Goal: Task Accomplishment & Management: Use online tool/utility

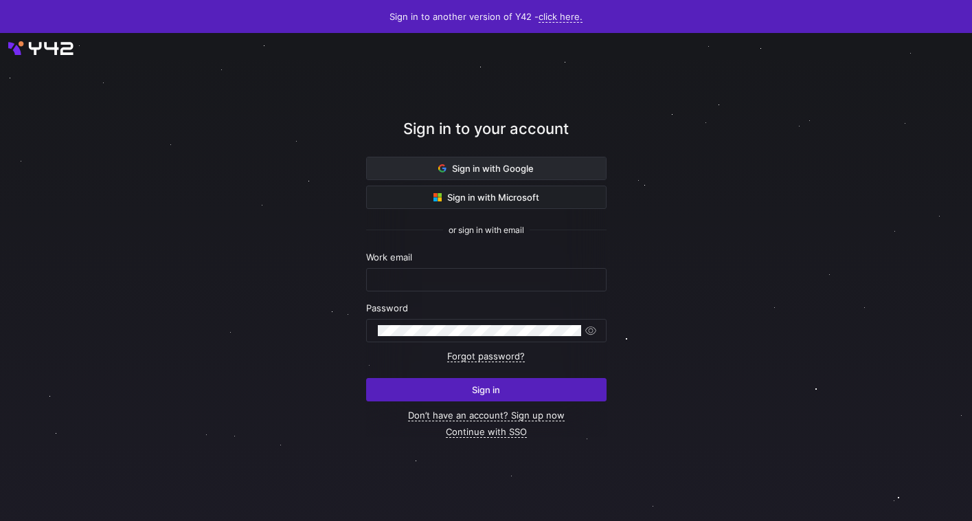
click at [575, 170] on span at bounding box center [486, 168] width 239 height 22
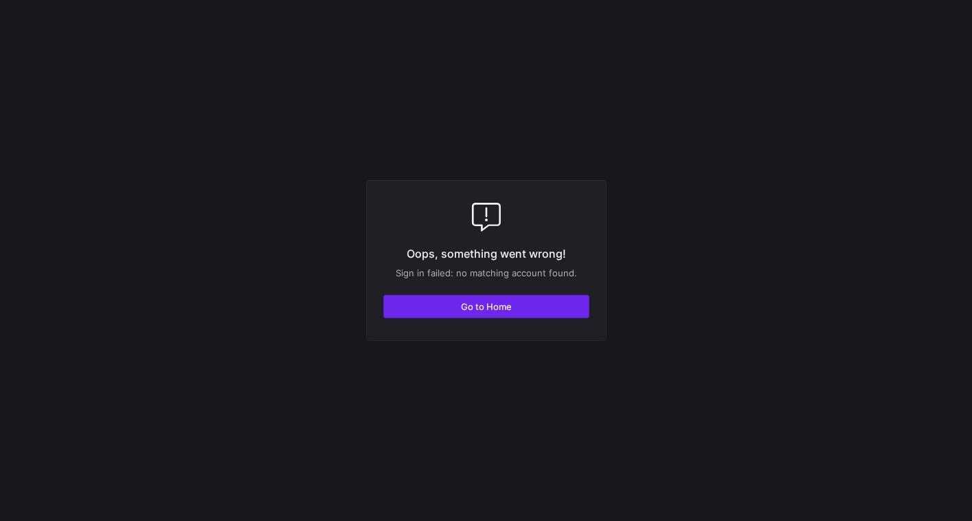
click at [526, 302] on span "button" at bounding box center [486, 307] width 205 height 22
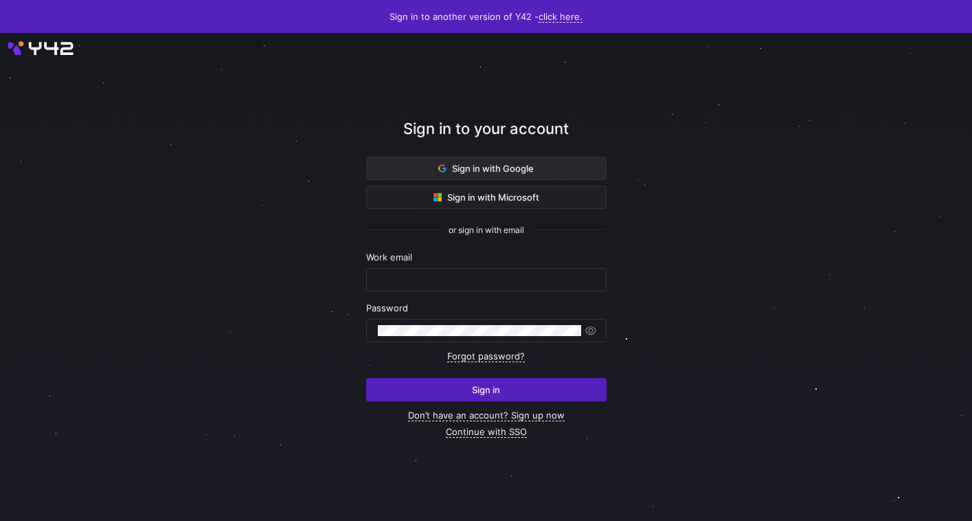
click at [554, 170] on span at bounding box center [486, 168] width 239 height 22
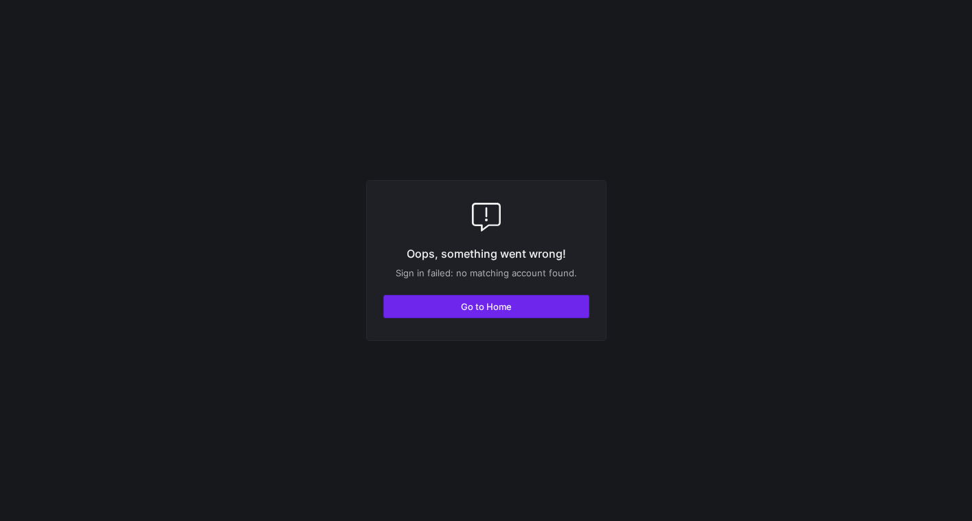
click at [508, 304] on span "Go to Home" at bounding box center [486, 306] width 51 height 11
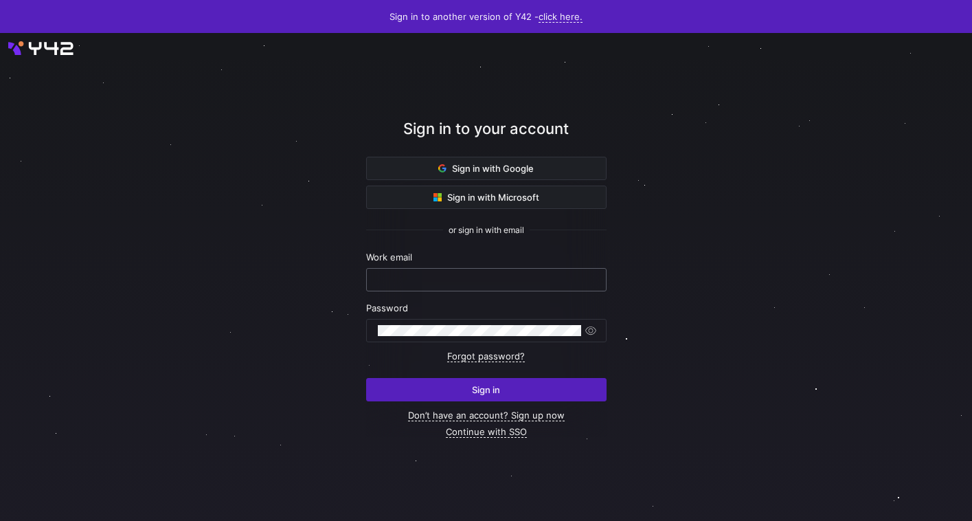
click at [498, 276] on input "text" at bounding box center [486, 279] width 217 height 11
type input "sasha@titanacademy.io"
click at [366, 378] on button "Sign in" at bounding box center [486, 389] width 241 height 23
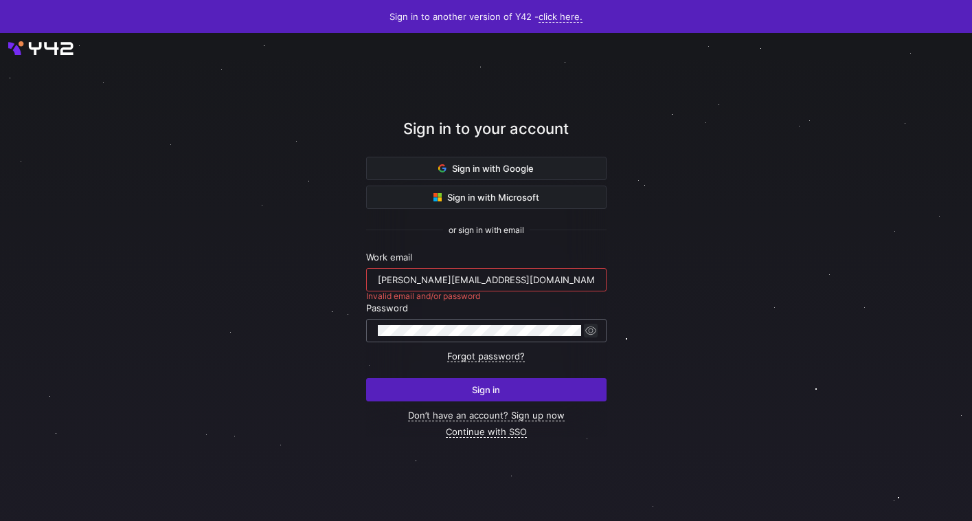
click at [597, 329] on span "button" at bounding box center [591, 331] width 14 height 14
click at [596, 329] on span "button" at bounding box center [591, 331] width 14 height 14
click at [517, 284] on input "sasha@titanacademy.io" at bounding box center [486, 279] width 217 height 11
click at [591, 333] on span "button" at bounding box center [591, 331] width 14 height 14
click at [564, 165] on span at bounding box center [486, 168] width 239 height 22
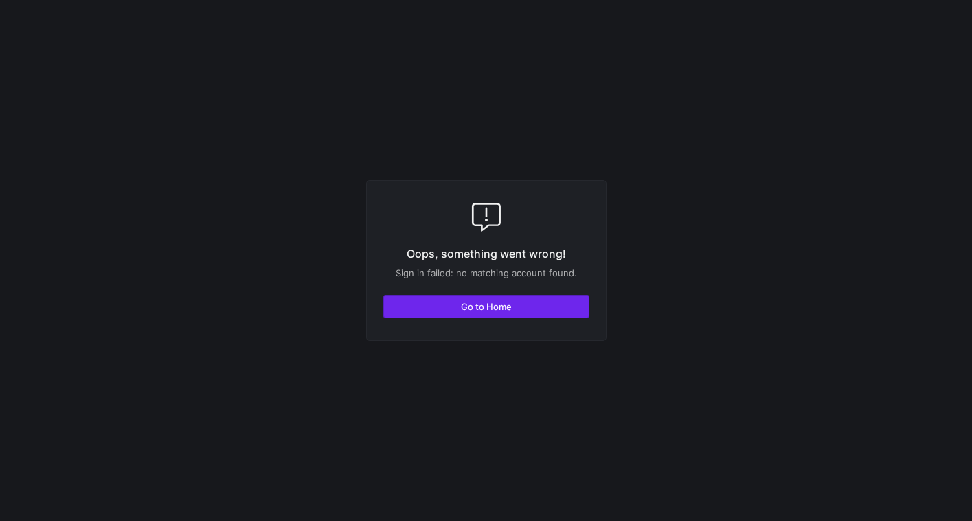
click at [548, 304] on span "button" at bounding box center [486, 307] width 205 height 22
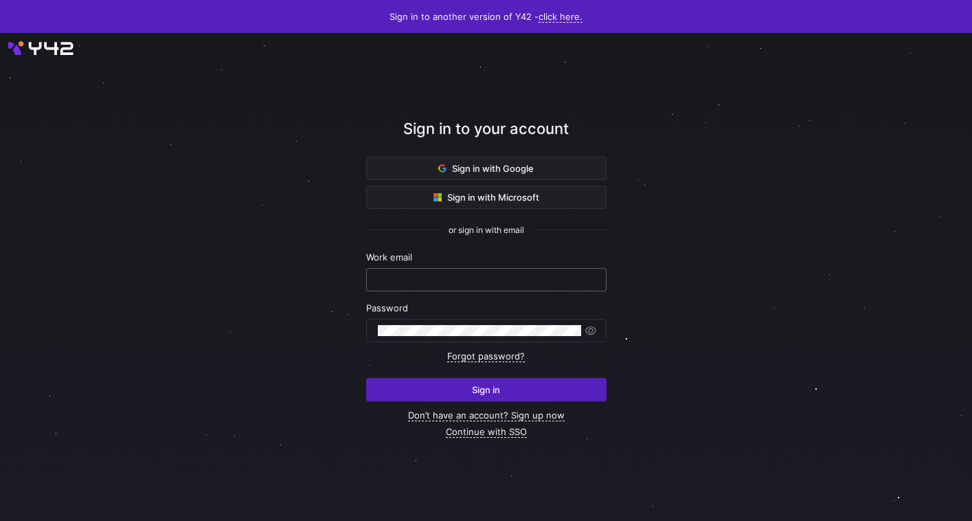
click at [533, 282] on input "text" at bounding box center [486, 279] width 217 height 11
click at [499, 355] on link "Forgot password?" at bounding box center [486, 356] width 78 height 12
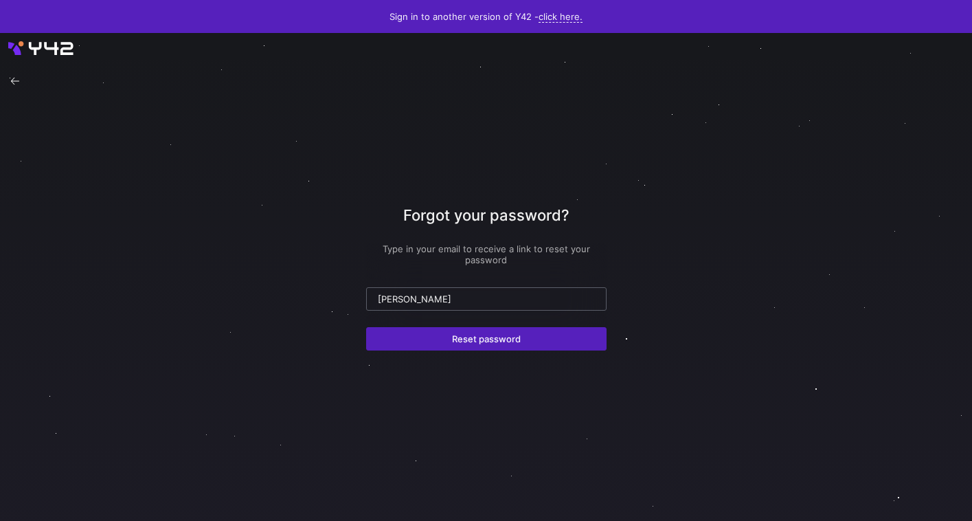
type input "sasha@titanacademy.io"
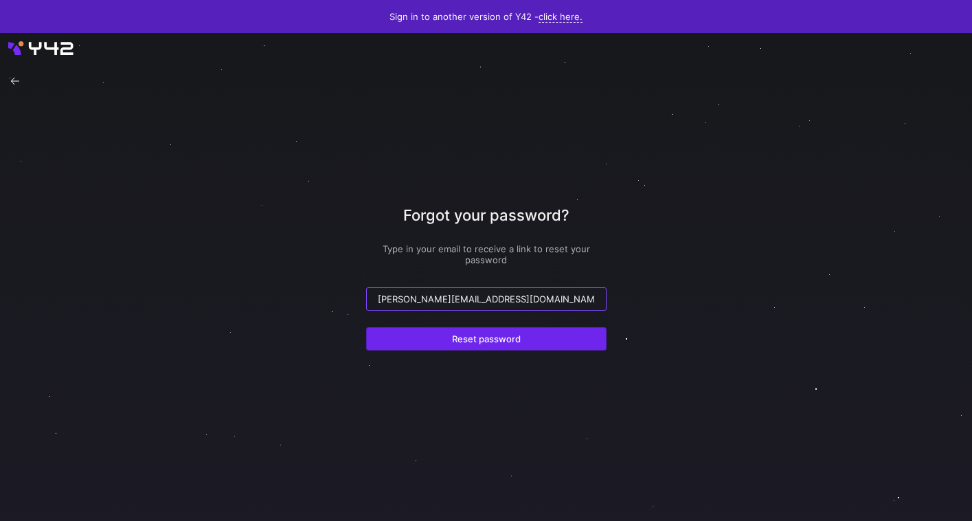
click at [472, 336] on span "Reset password" at bounding box center [486, 338] width 69 height 11
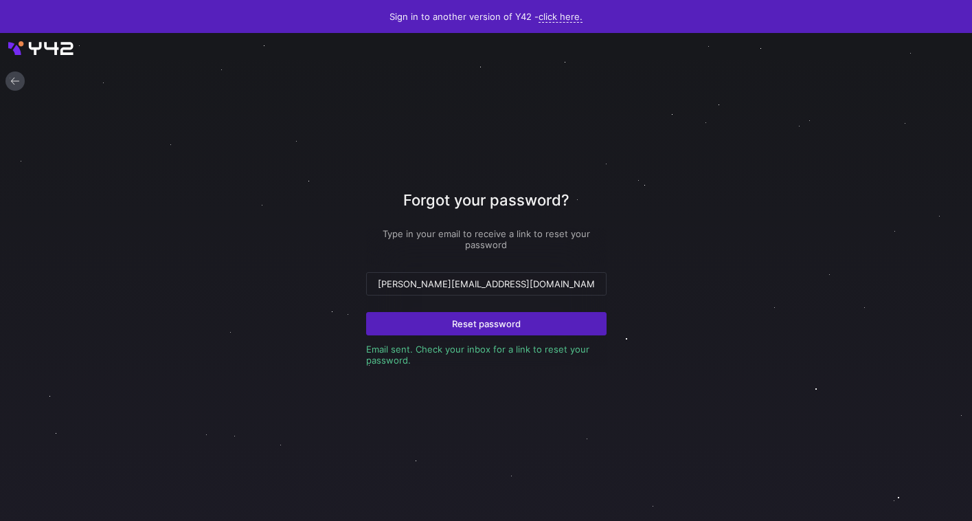
click at [16, 82] on icon at bounding box center [15, 81] width 10 height 10
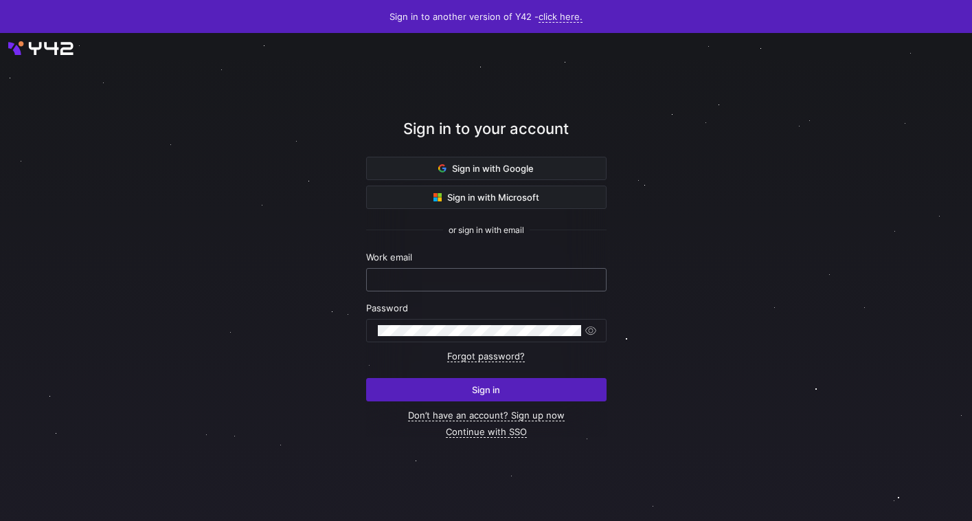
click at [405, 281] on input "text" at bounding box center [486, 279] width 217 height 11
type input "sasha@titanacademy.io"
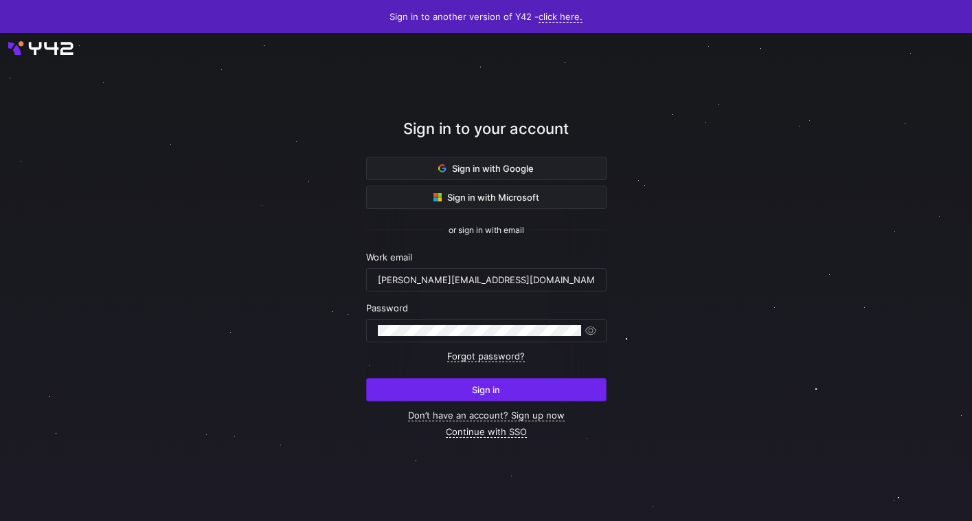
click at [499, 392] on span "Sign in" at bounding box center [486, 389] width 28 height 11
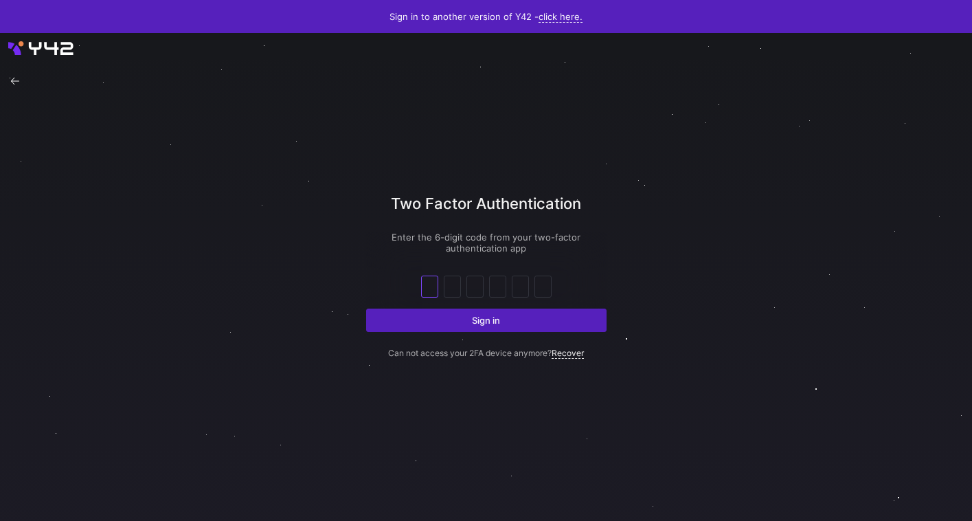
type input "1"
type input "6"
type input "5"
type input "3"
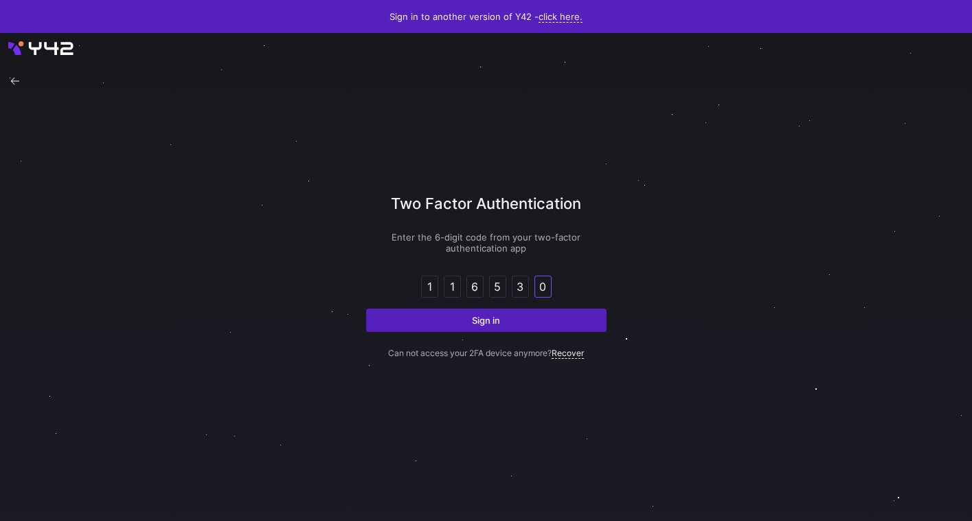
type input "0"
click at [366, 309] on button "Sign in" at bounding box center [486, 320] width 241 height 23
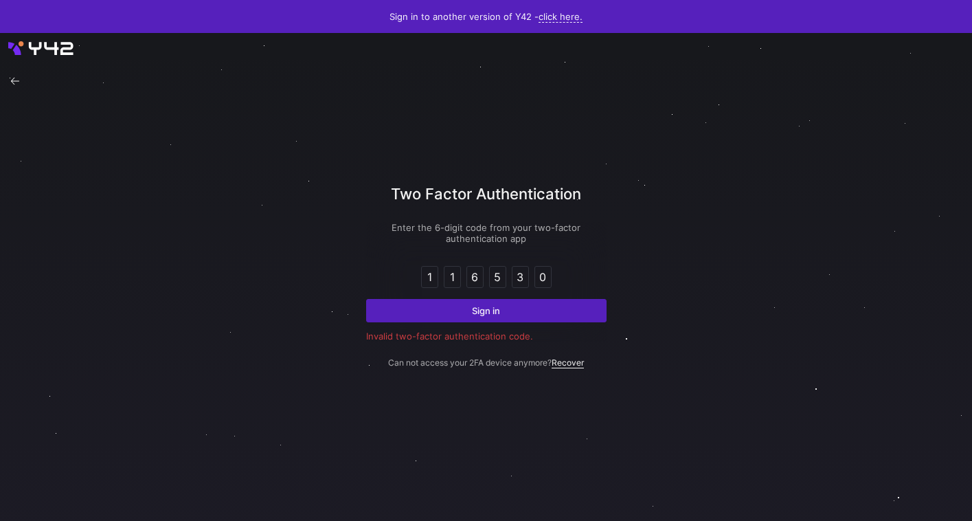
click at [568, 366] on link "Recover" at bounding box center [568, 362] width 32 height 11
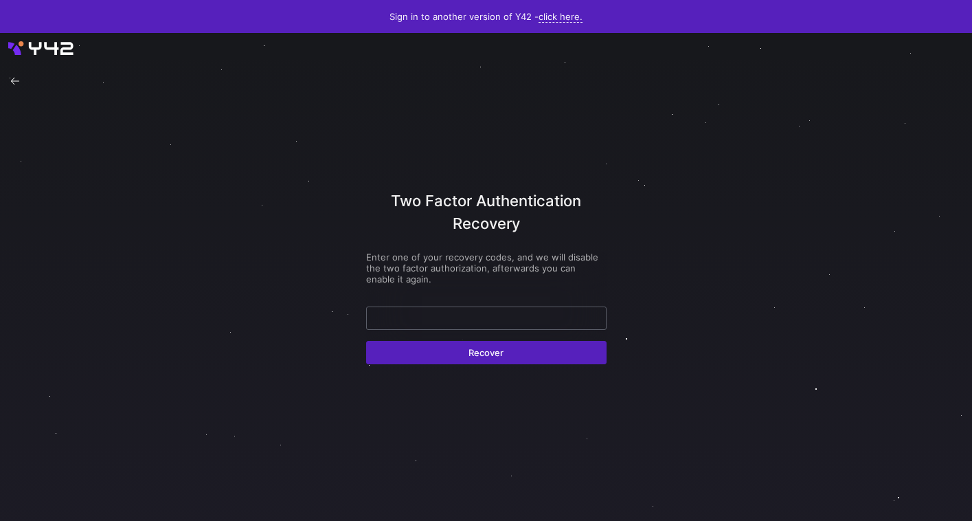
click at [479, 321] on input "text" at bounding box center [486, 318] width 217 height 11
click at [20, 78] on div at bounding box center [14, 80] width 19 height 19
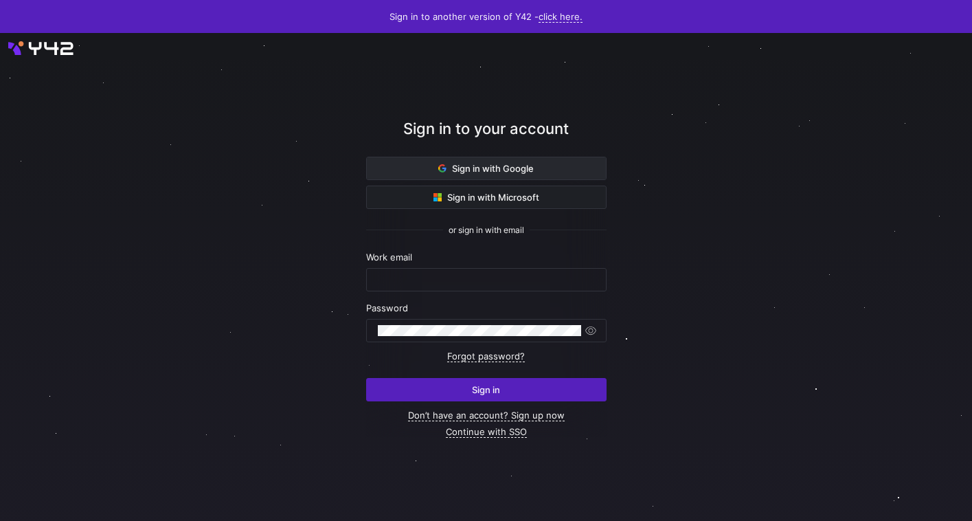
click at [391, 165] on span at bounding box center [486, 168] width 239 height 22
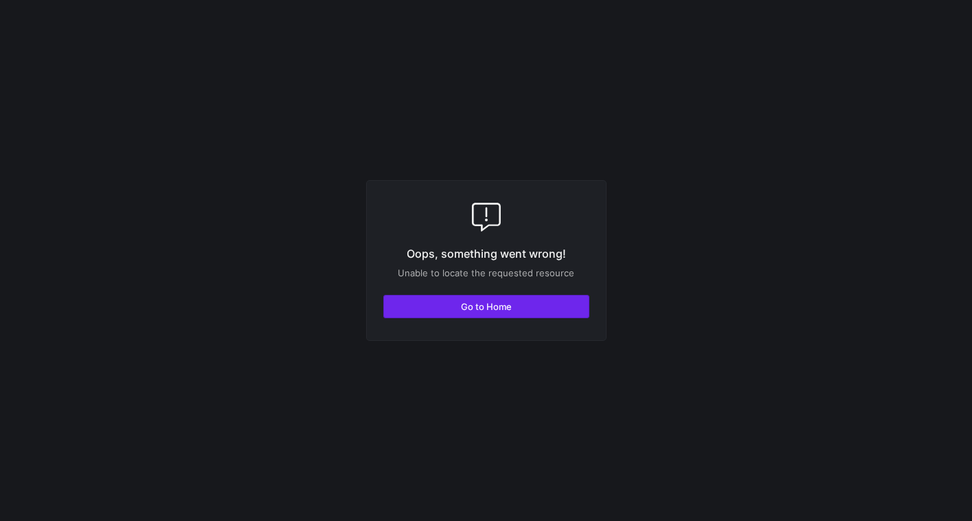
click at [512, 297] on span "button" at bounding box center [486, 307] width 205 height 22
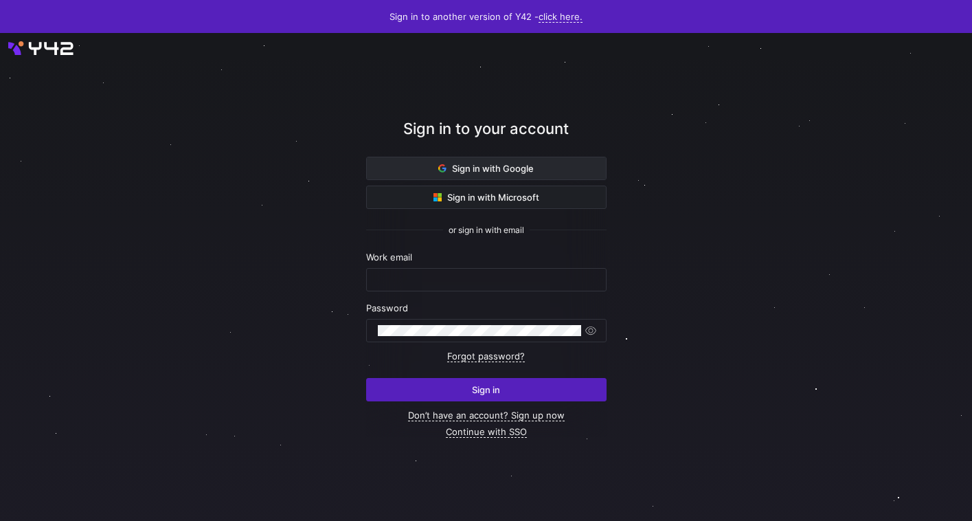
click at [568, 160] on span at bounding box center [486, 168] width 239 height 22
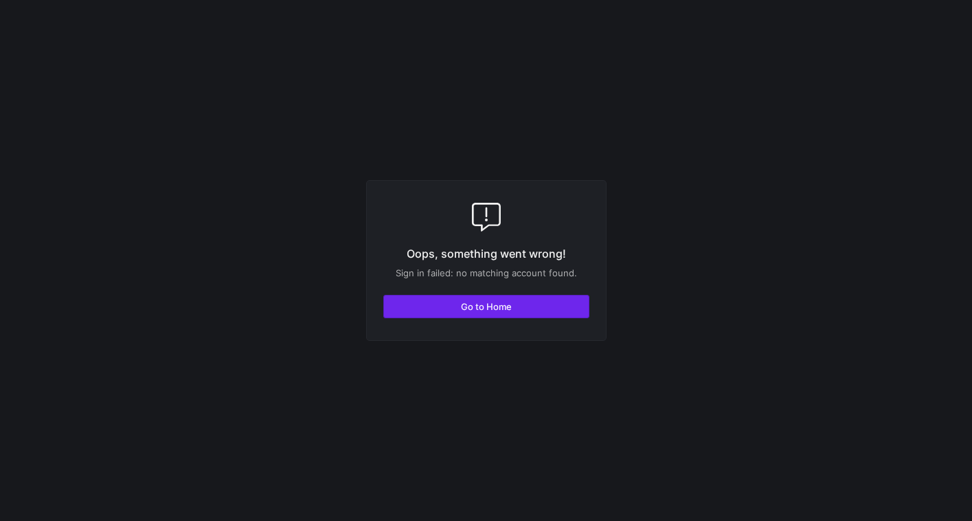
click at [514, 303] on span "button" at bounding box center [486, 307] width 205 height 22
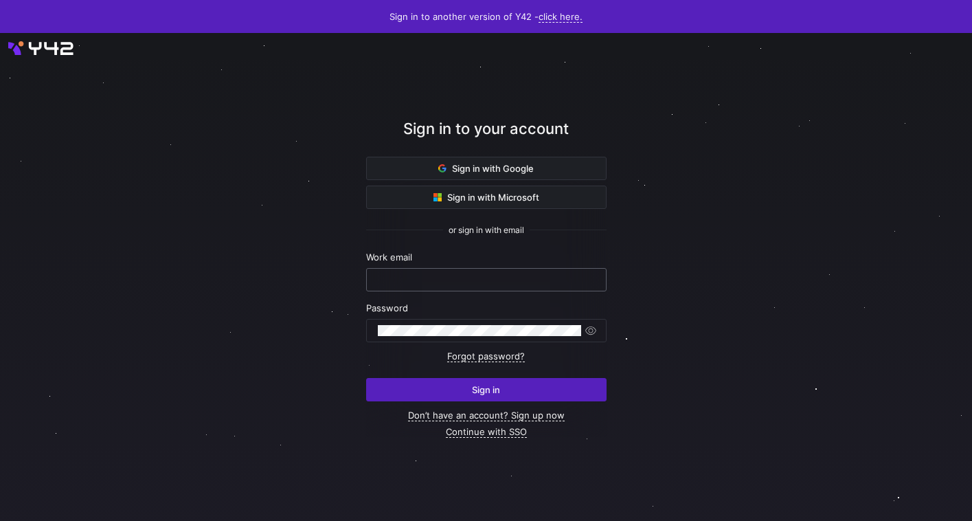
click at [474, 283] on input "text" at bounding box center [486, 279] width 217 height 11
type input "sasha@titanacademy.io"
click at [366, 378] on button "Sign in" at bounding box center [486, 389] width 241 height 23
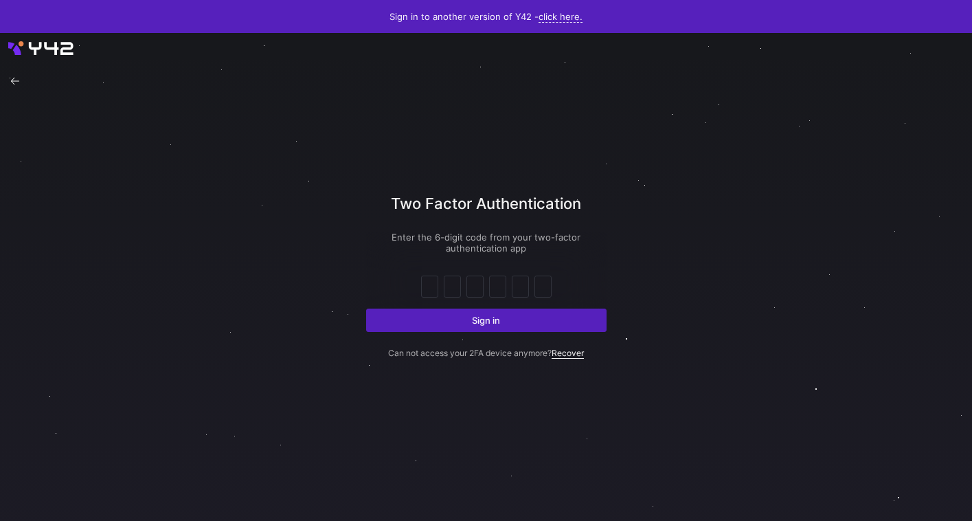
click at [571, 351] on link "Recover" at bounding box center [568, 353] width 32 height 11
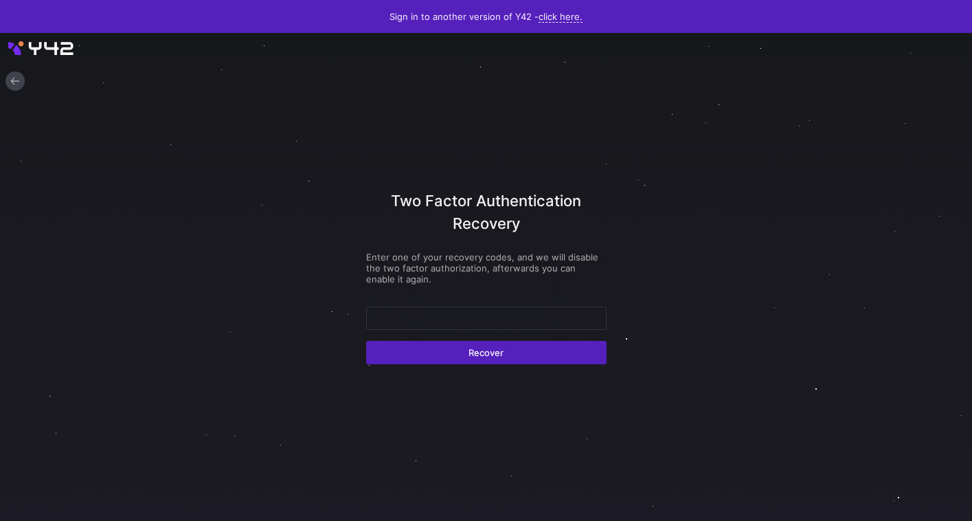
click at [17, 82] on icon at bounding box center [15, 81] width 10 height 10
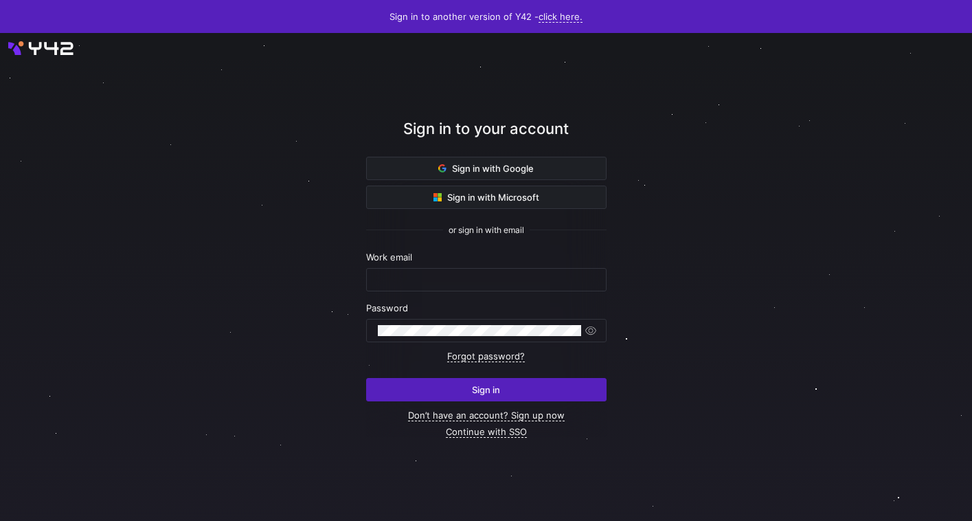
click at [447, 267] on div "Work email" at bounding box center [486, 272] width 241 height 40
click at [447, 278] on input "text" at bounding box center [486, 279] width 217 height 11
click at [491, 231] on span "or sign in with email" at bounding box center [487, 230] width 76 height 10
click at [502, 161] on span at bounding box center [486, 168] width 239 height 22
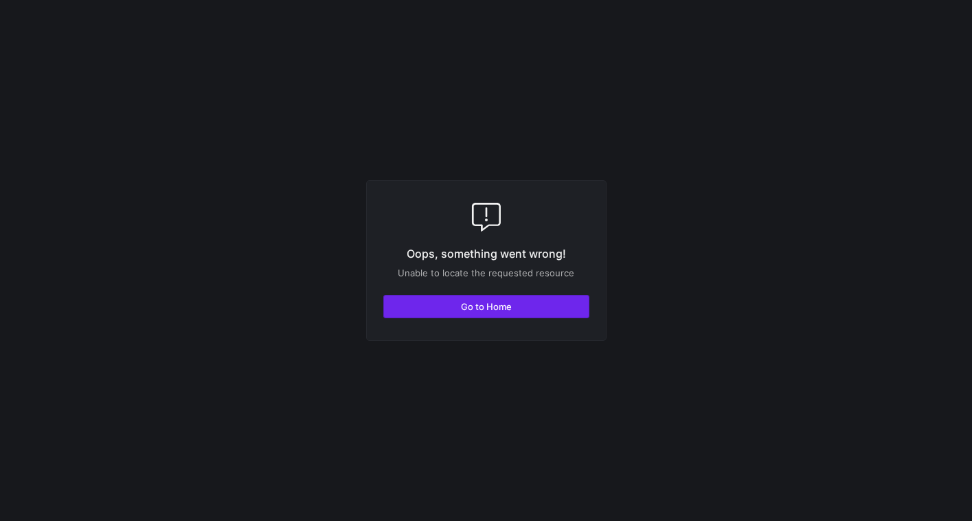
click at [555, 298] on div "Oops, something went wrong! Unable to locate the requested resource Go to Home" at bounding box center [486, 260] width 241 height 161
click at [555, 298] on span "button" at bounding box center [486, 307] width 205 height 22
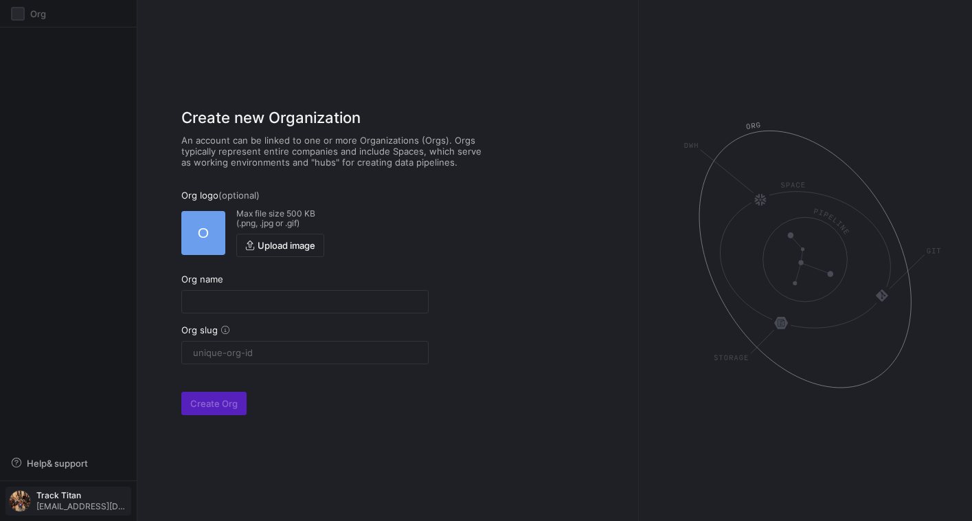
click at [26, 504] on img "button" at bounding box center [20, 501] width 22 height 22
click at [26, 504] on div at bounding box center [486, 260] width 972 height 521
click at [82, 309] on div "Org Help & support Track Titan team@tracktitan.io" at bounding box center [68, 260] width 137 height 521
click at [98, 193] on div "Org Help & support Track Titan team@tracktitan.io" at bounding box center [68, 260] width 137 height 521
click at [19, 18] on div at bounding box center [18, 14] width 14 height 14
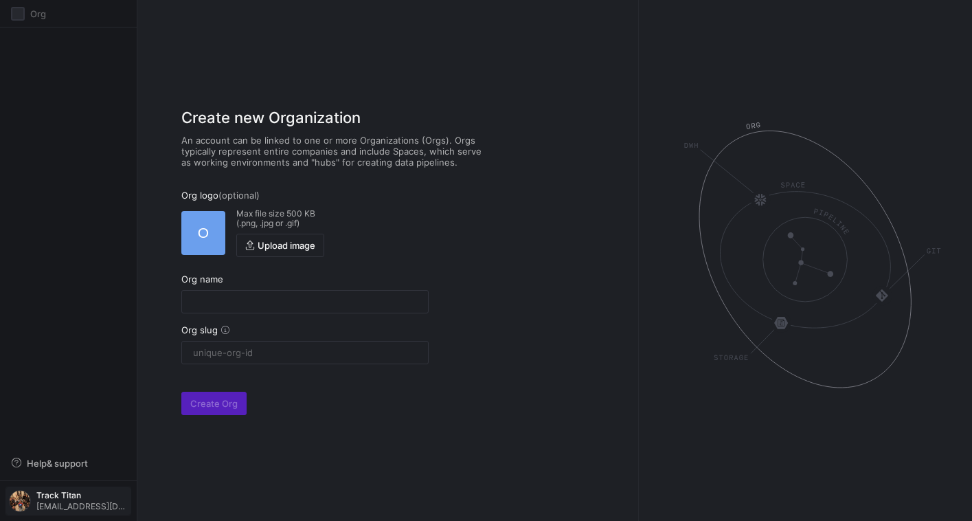
click at [79, 498] on span "Track Titan" at bounding box center [81, 496] width 91 height 10
click at [67, 369] on div at bounding box center [486, 260] width 972 height 521
click at [111, 490] on span "Track Titan team@tracktitan.io" at bounding box center [68, 501] width 119 height 22
click at [114, 382] on div at bounding box center [486, 260] width 972 height 521
click at [114, 382] on div "Org Help & support Track Titan team@tracktitan.io" at bounding box center [68, 260] width 137 height 521
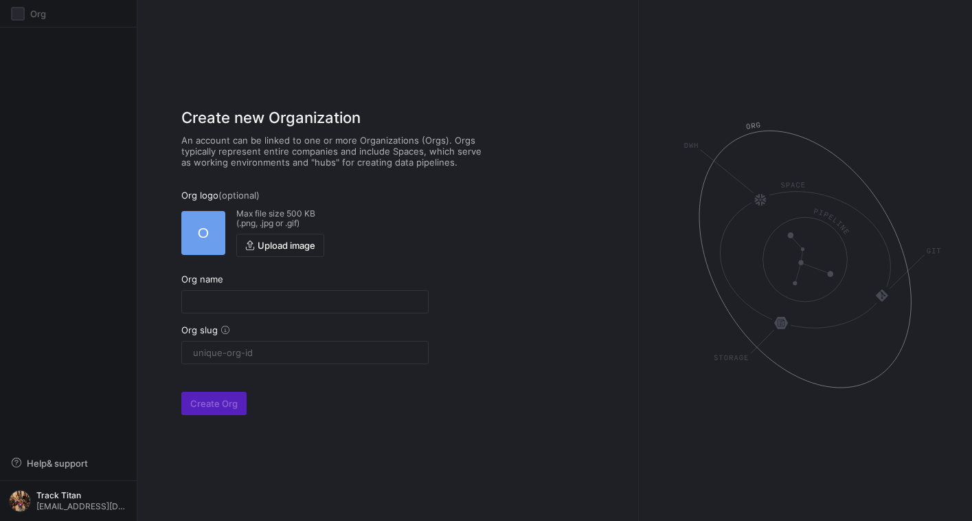
drag, startPoint x: 114, startPoint y: 382, endPoint x: 84, endPoint y: 315, distance: 73.8
click at [84, 315] on div "Org Help & support Track Titan team@tracktitan.io" at bounding box center [68, 260] width 137 height 521
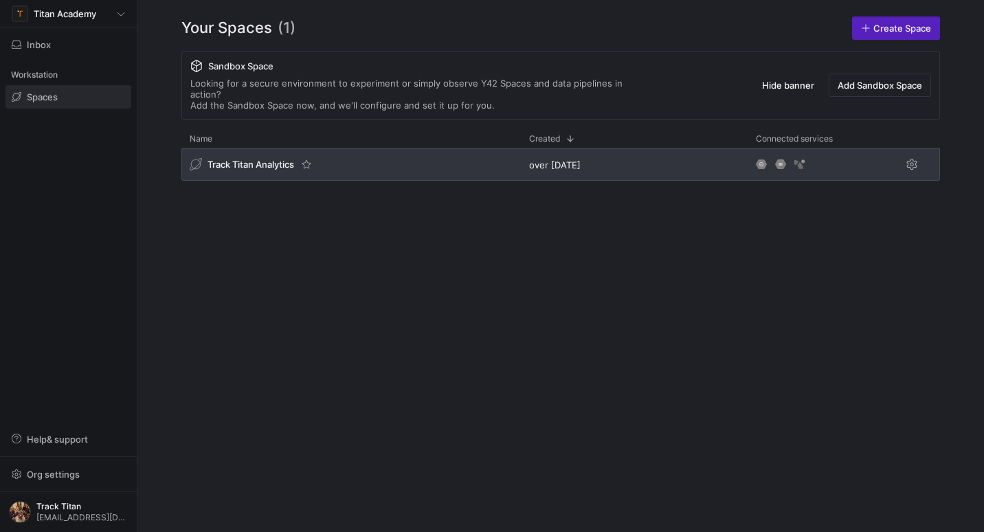
click at [230, 159] on span "Track Titan Analytics" at bounding box center [251, 164] width 87 height 11
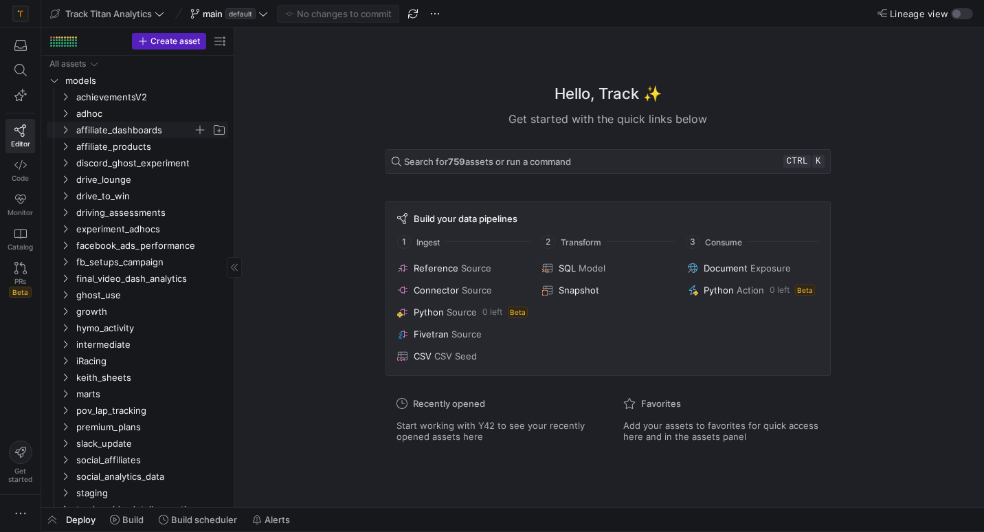
click at [67, 132] on icon "Press SPACE to select this row." at bounding box center [65, 130] width 10 height 8
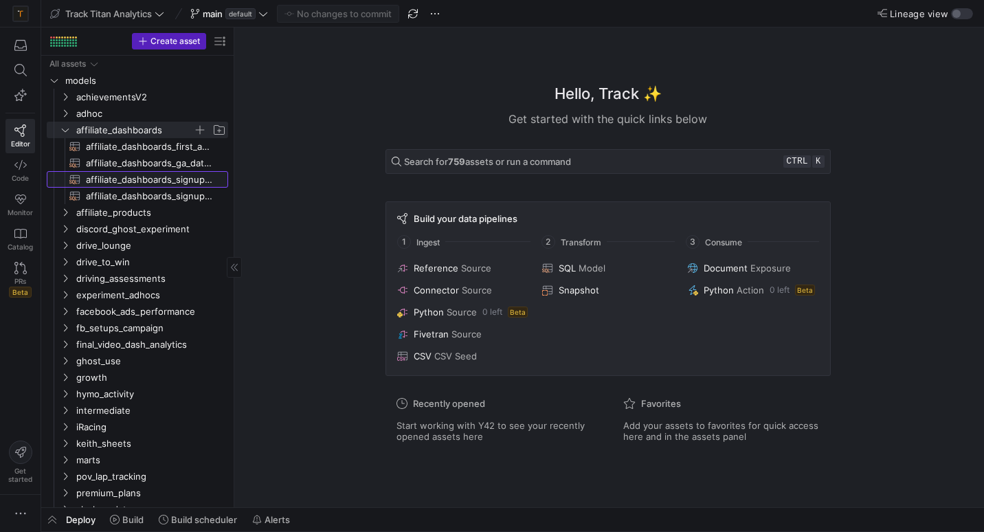
click at [105, 182] on span "affiliate_dashboards_signup_model​​​​​​​​​​" at bounding box center [149, 180] width 126 height 16
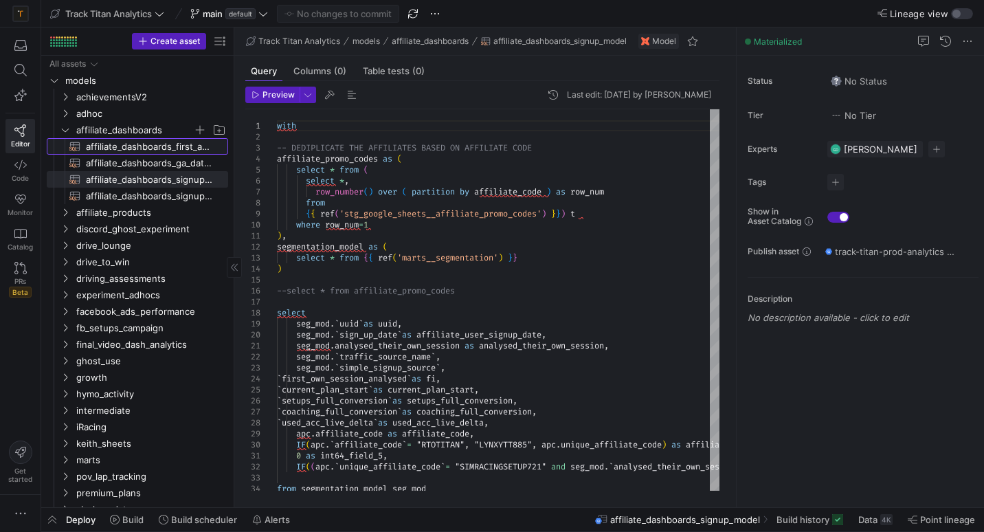
click at [144, 144] on span "affiliate_dashboards_first_affiliate_payment_date​​​​​​​​​​" at bounding box center [149, 147] width 126 height 16
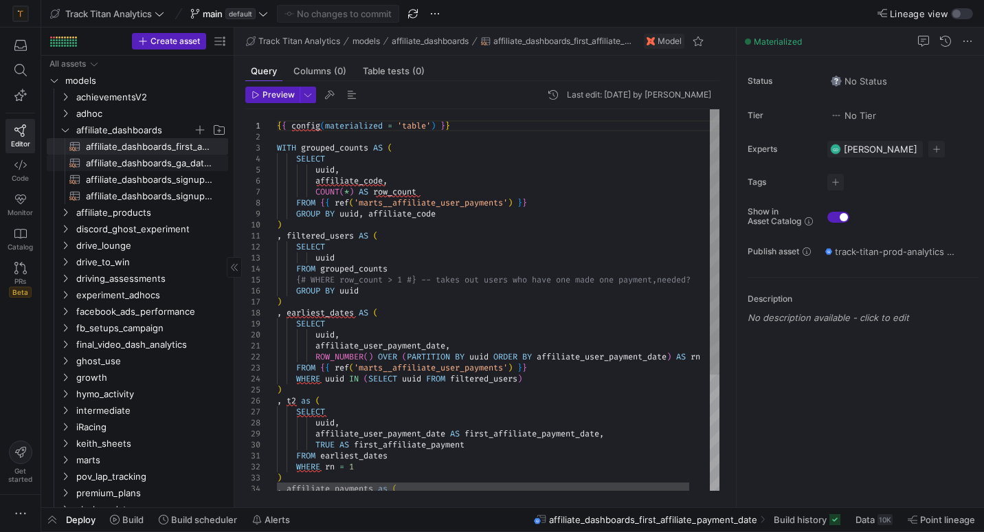
click at [146, 164] on span "affiliate_dashboards_ga_data_with_affiliate_model​​​​​​​​​​" at bounding box center [149, 163] width 126 height 16
type textarea "{{ config(materialized = 'table') }} SELECT t1.*, t2.affiliate_code, t2.affilia…"
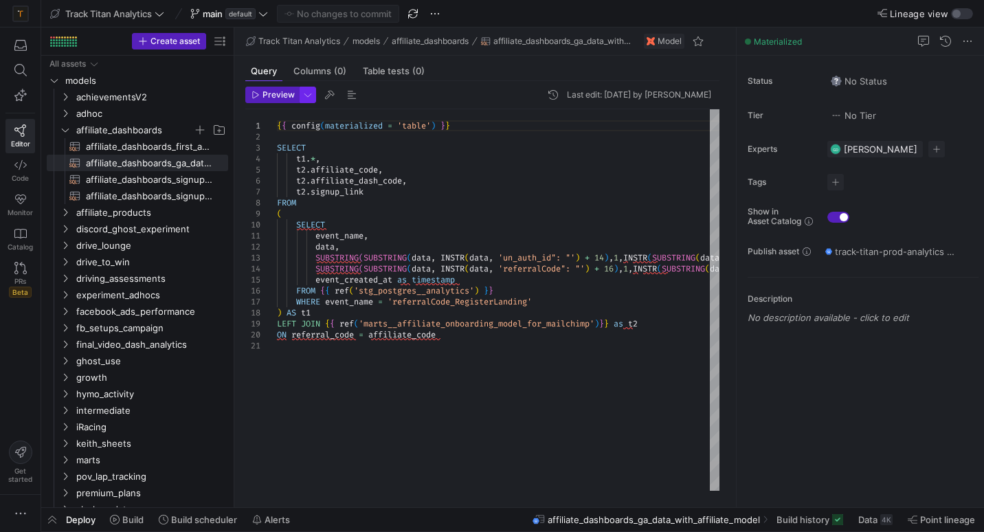
click at [303, 93] on span "button" at bounding box center [307, 94] width 15 height 15
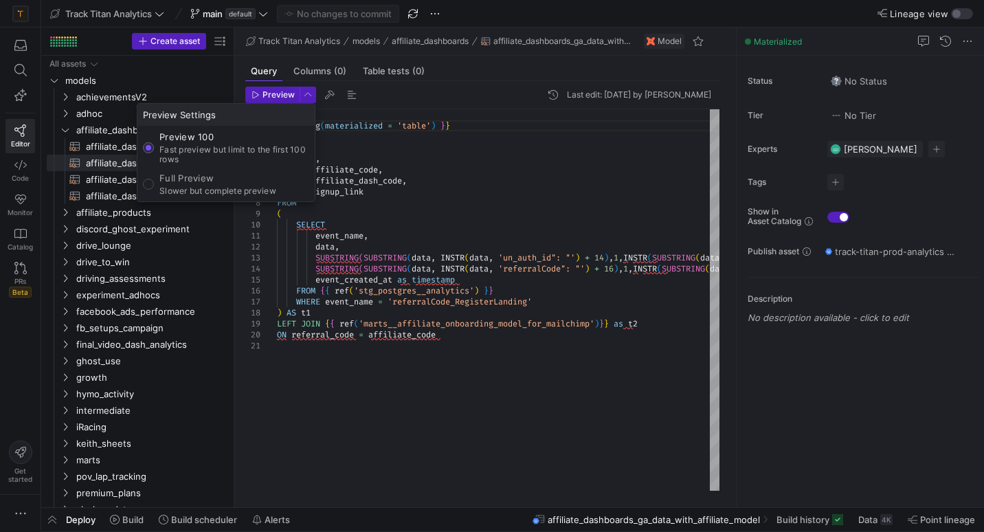
click at [263, 137] on p "Preview 100" at bounding box center [234, 136] width 150 height 11
click at [154, 142] on input "Preview 100 Fast preview but limit to the first 100 rows" at bounding box center [148, 147] width 11 height 11
click at [263, 137] on p "Preview 100" at bounding box center [234, 136] width 150 height 11
click at [154, 142] on input "Preview 100 Fast preview but limit to the first 100 rows" at bounding box center [148, 147] width 11 height 11
click at [263, 137] on p "Preview 100" at bounding box center [234, 136] width 150 height 11
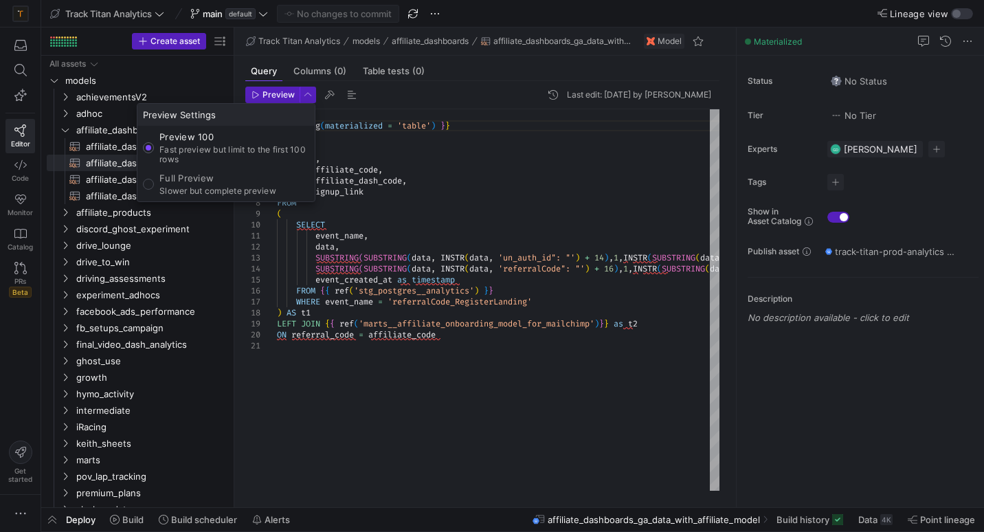
click at [154, 142] on input "Preview 100 Fast preview but limit to the first 100 rows" at bounding box center [148, 147] width 11 height 11
click at [274, 95] on div at bounding box center [492, 266] width 984 height 532
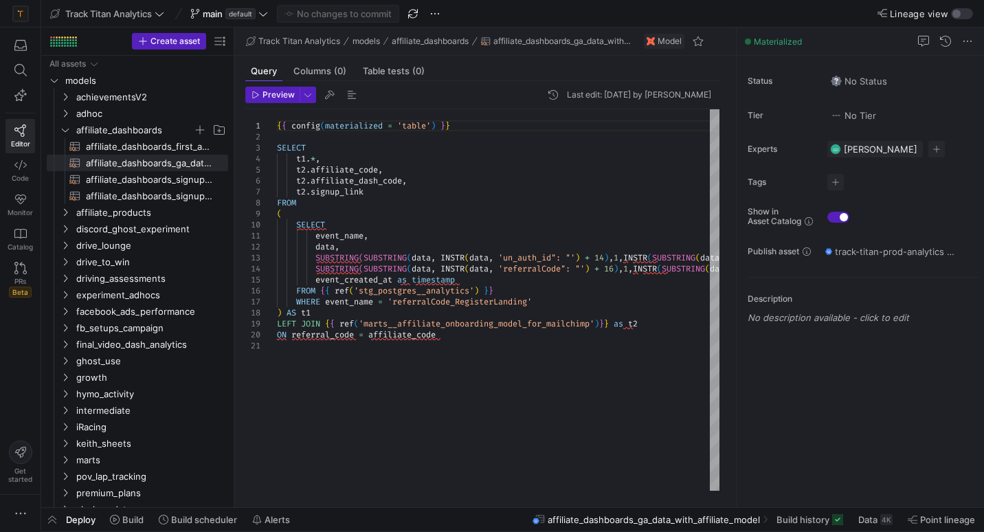
click at [274, 95] on span "Preview" at bounding box center [279, 95] width 32 height 10
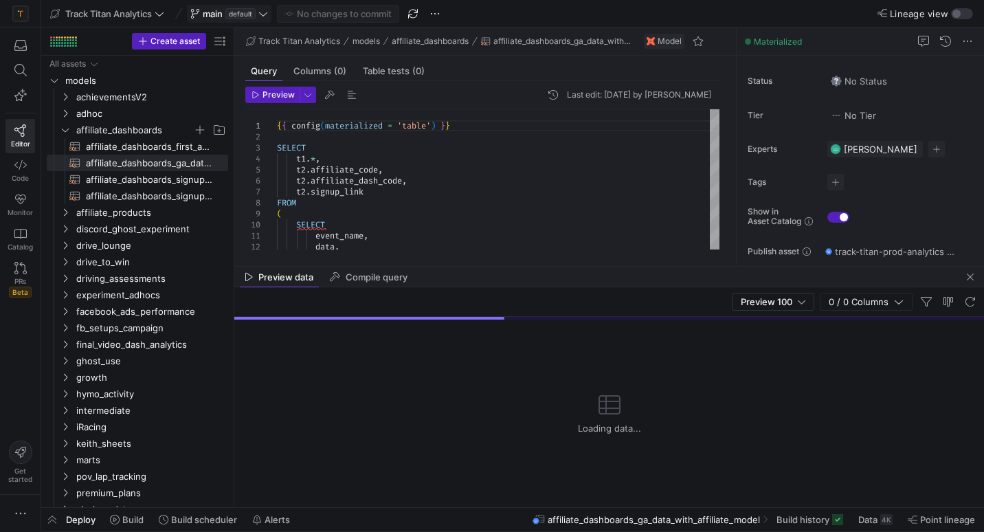
click at [265, 17] on icon at bounding box center [263, 14] width 10 height 10
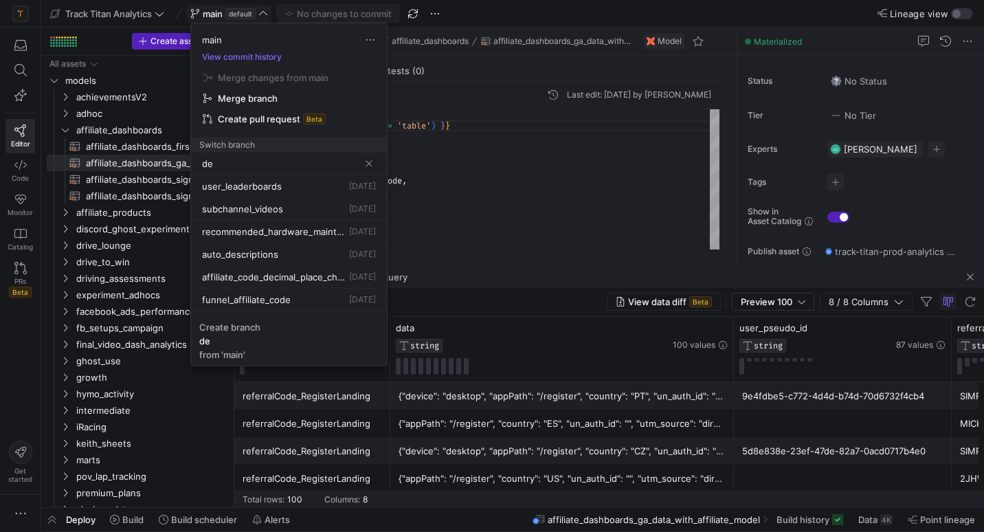
type input "d"
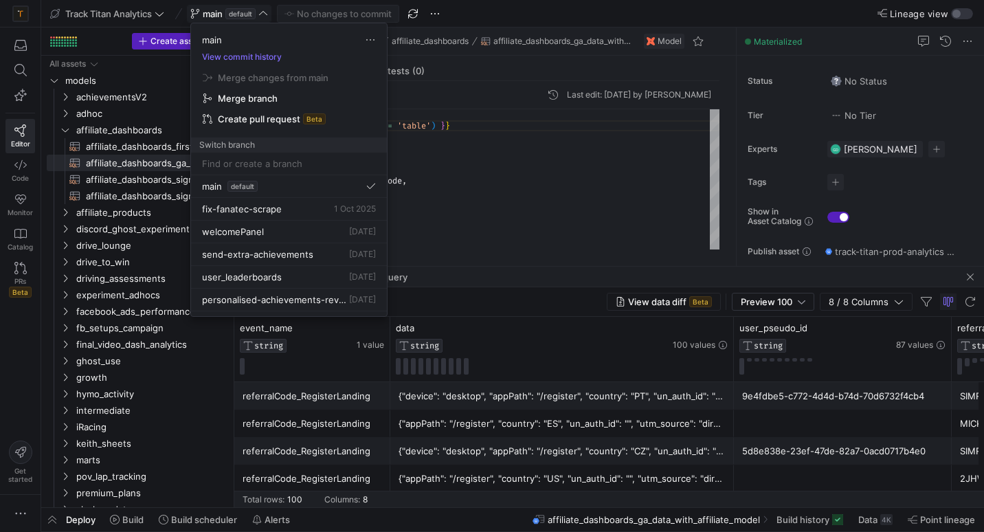
click at [456, 12] on div at bounding box center [492, 266] width 984 height 532
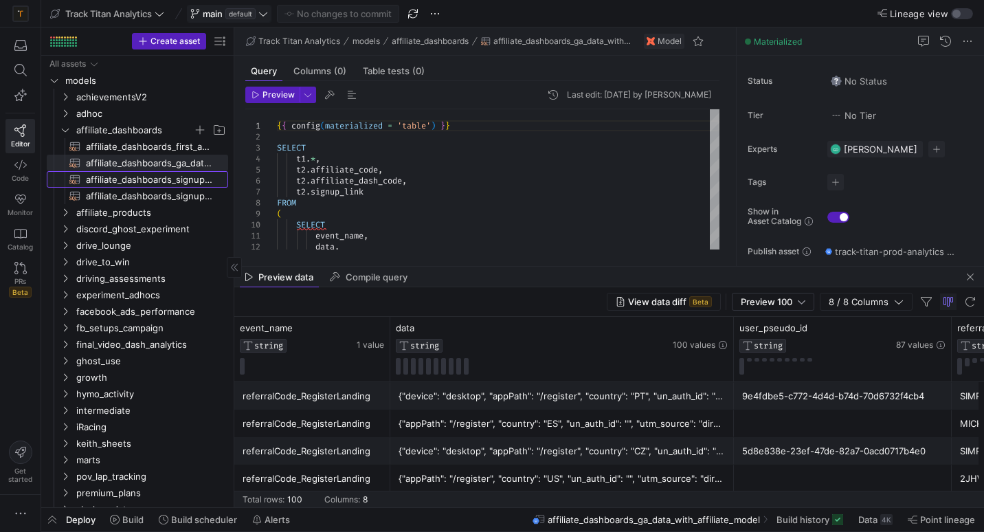
click at [168, 180] on span "affiliate_dashboards_signup_model​​​​​​​​​​" at bounding box center [149, 180] width 126 height 16
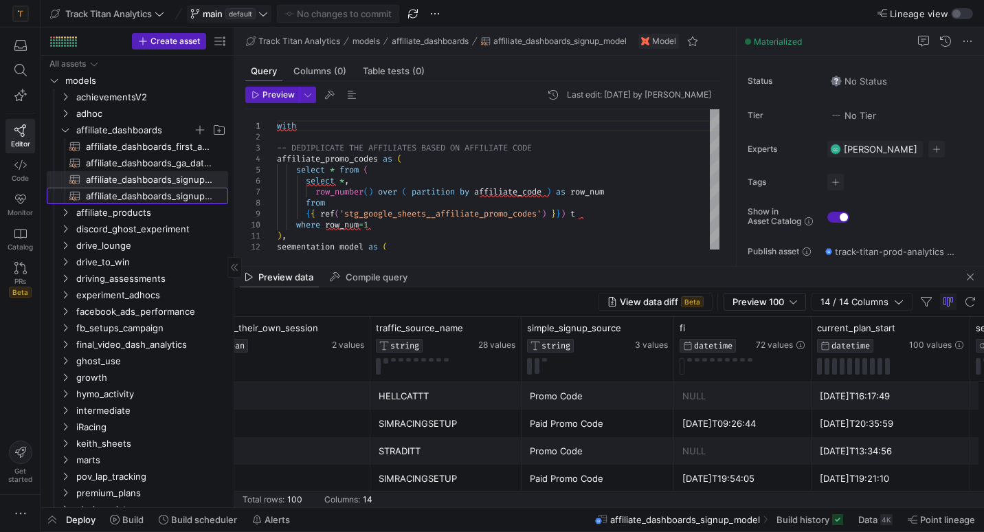
click at [160, 194] on span "affiliate_dashboards_signup_with_seg​​​​​​​​​​" at bounding box center [149, 196] width 126 height 16
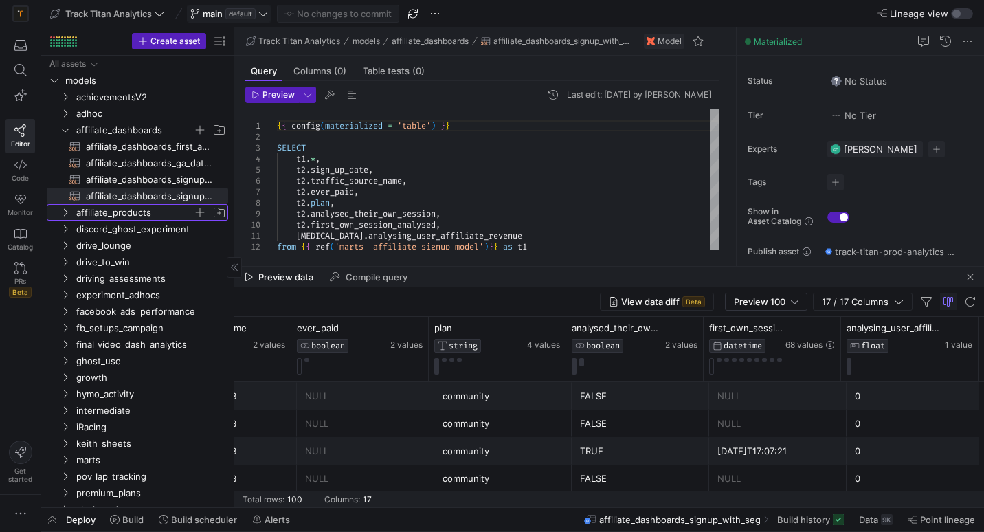
click at [62, 209] on icon "Press SPACE to select this row." at bounding box center [65, 212] width 10 height 8
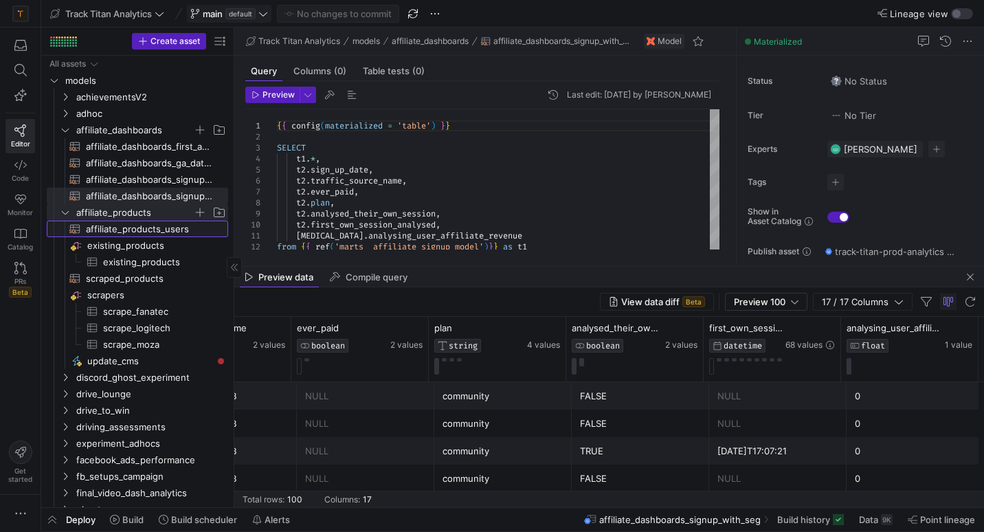
click at [119, 234] on span "affiliate_products_users​​​​​​​​​​" at bounding box center [149, 229] width 126 height 16
type textarea "WITH normalisation AS ( SELECT * FROM {{ ref('affiliate_products_normalisation'…"
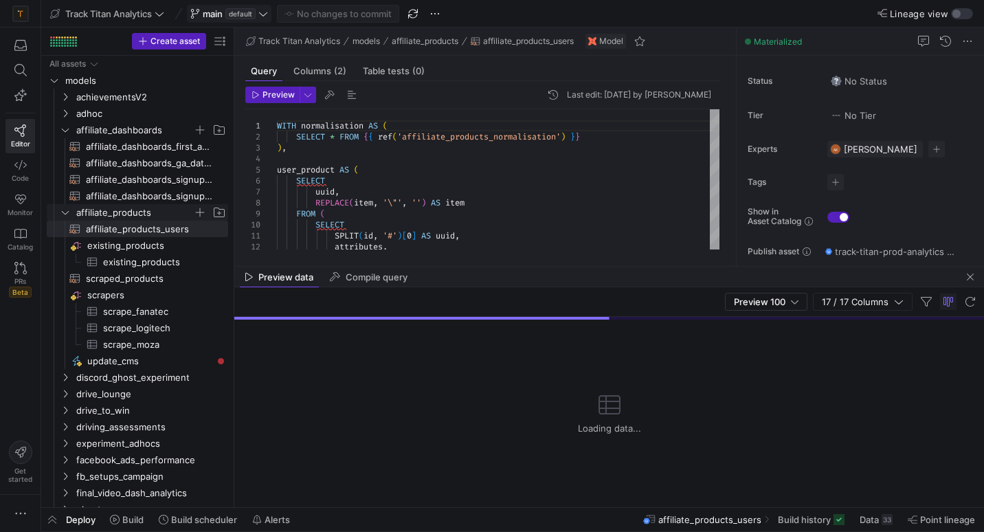
click at [69, 209] on icon "Press SPACE to select this row." at bounding box center [65, 212] width 10 height 8
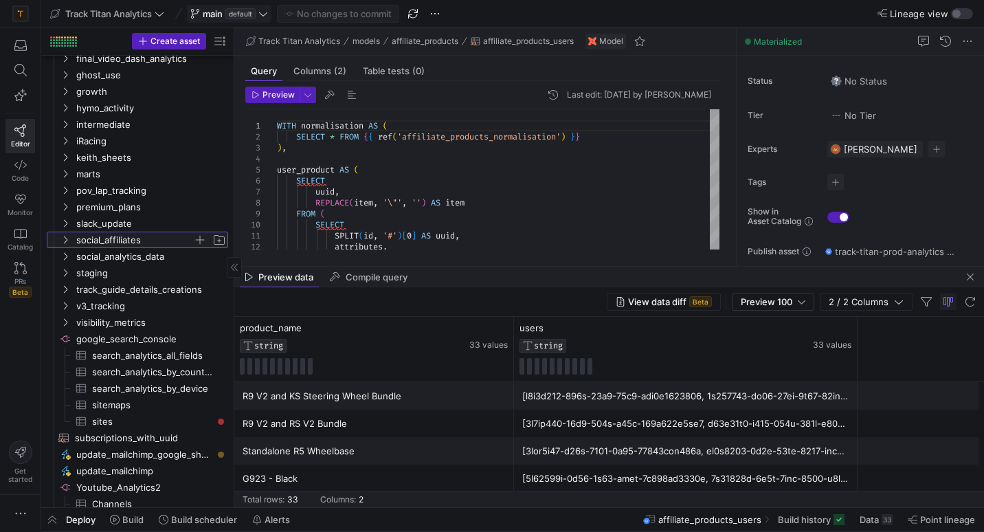
click at [65, 238] on icon "Press SPACE to select this row." at bounding box center [65, 240] width 10 height 8
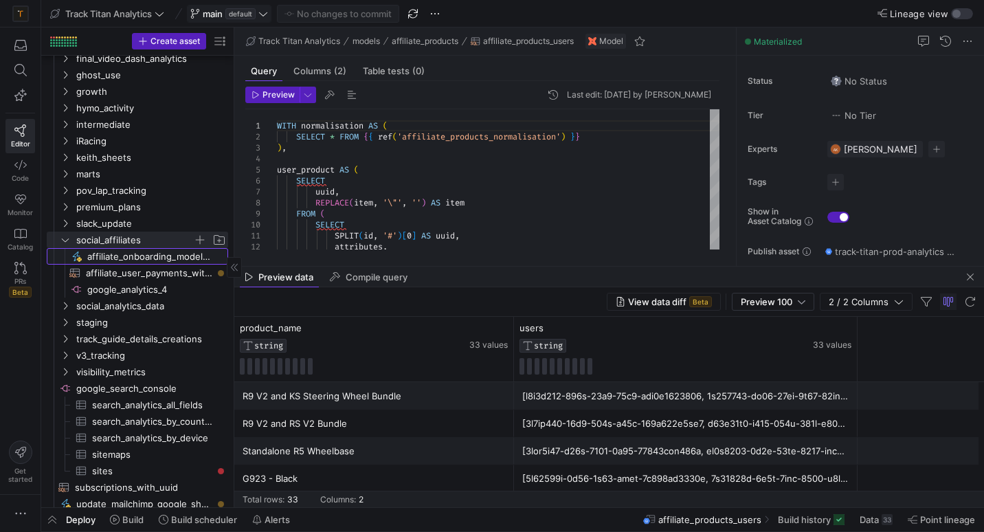
click at [103, 258] on span "affiliate_onboarding_model_export​​​​​" at bounding box center [149, 257] width 125 height 16
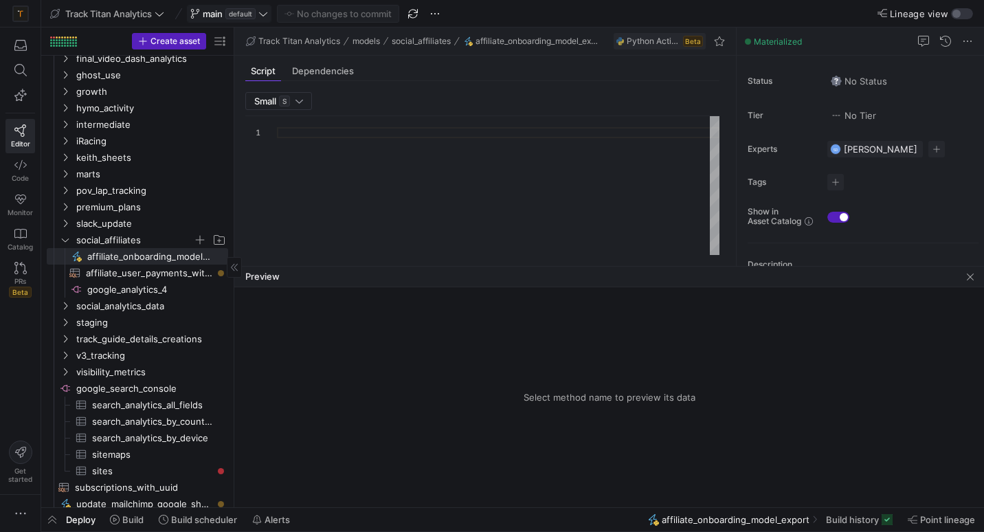
type textarea "import json import pandas as pd import requests from y42.v1.decorators import d…"
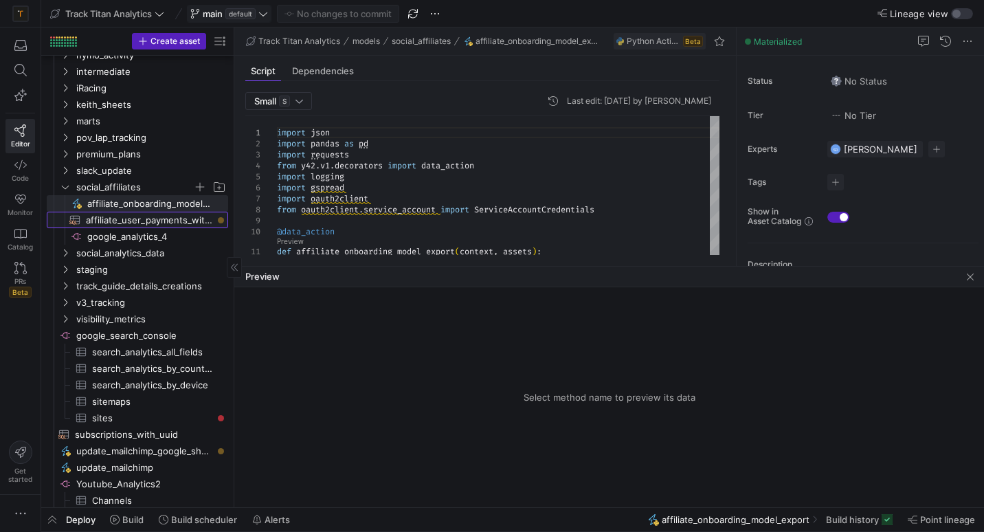
click at [117, 223] on span "affiliate_user_payments_with_seg​​​​​​​​​​" at bounding box center [149, 220] width 126 height 16
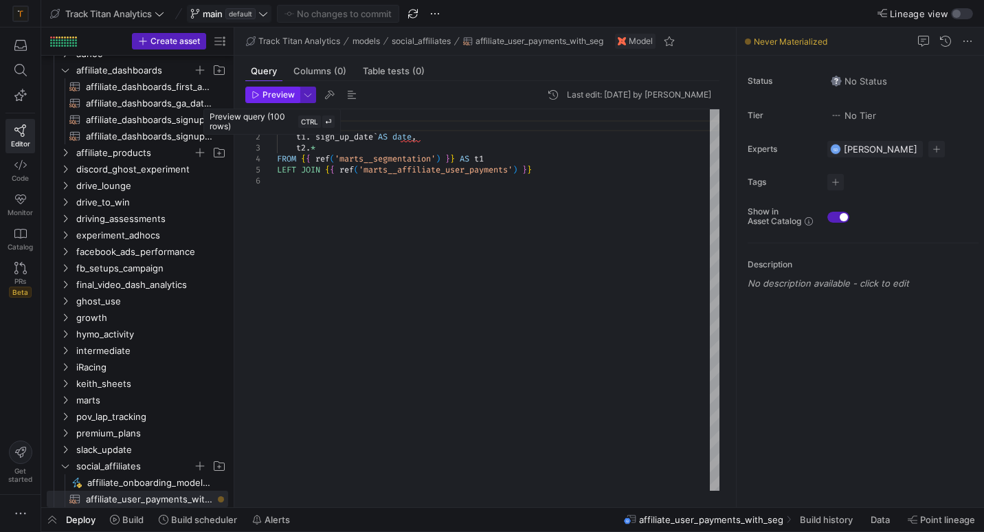
click at [270, 96] on span "Preview" at bounding box center [279, 95] width 32 height 10
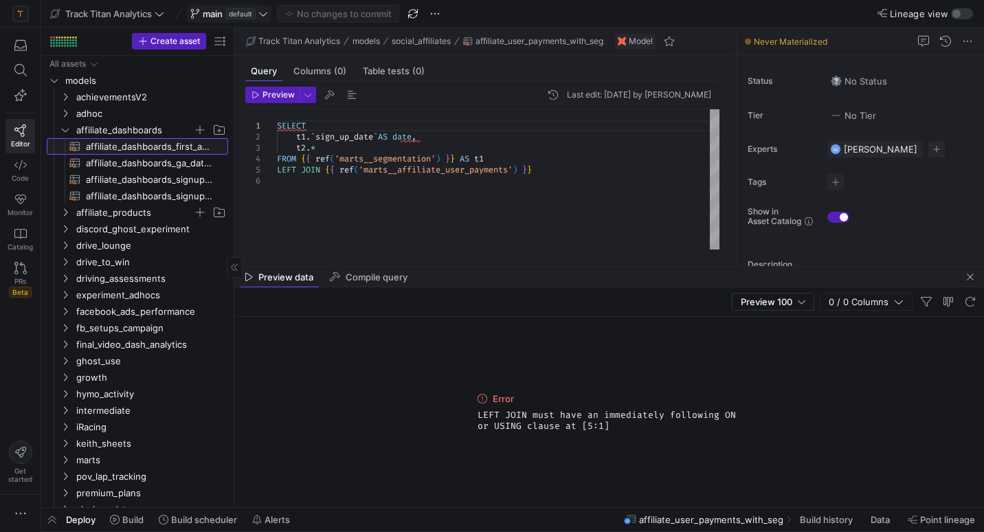
click at [142, 149] on span "affiliate_dashboards_first_affiliate_payment_date​​​​​​​​​​" at bounding box center [149, 147] width 126 height 16
type textarea "{{ config(materialized = 'table') }} WITH grouped_counts AS ( SELECT uuid, affi…"
